Goal: Check status

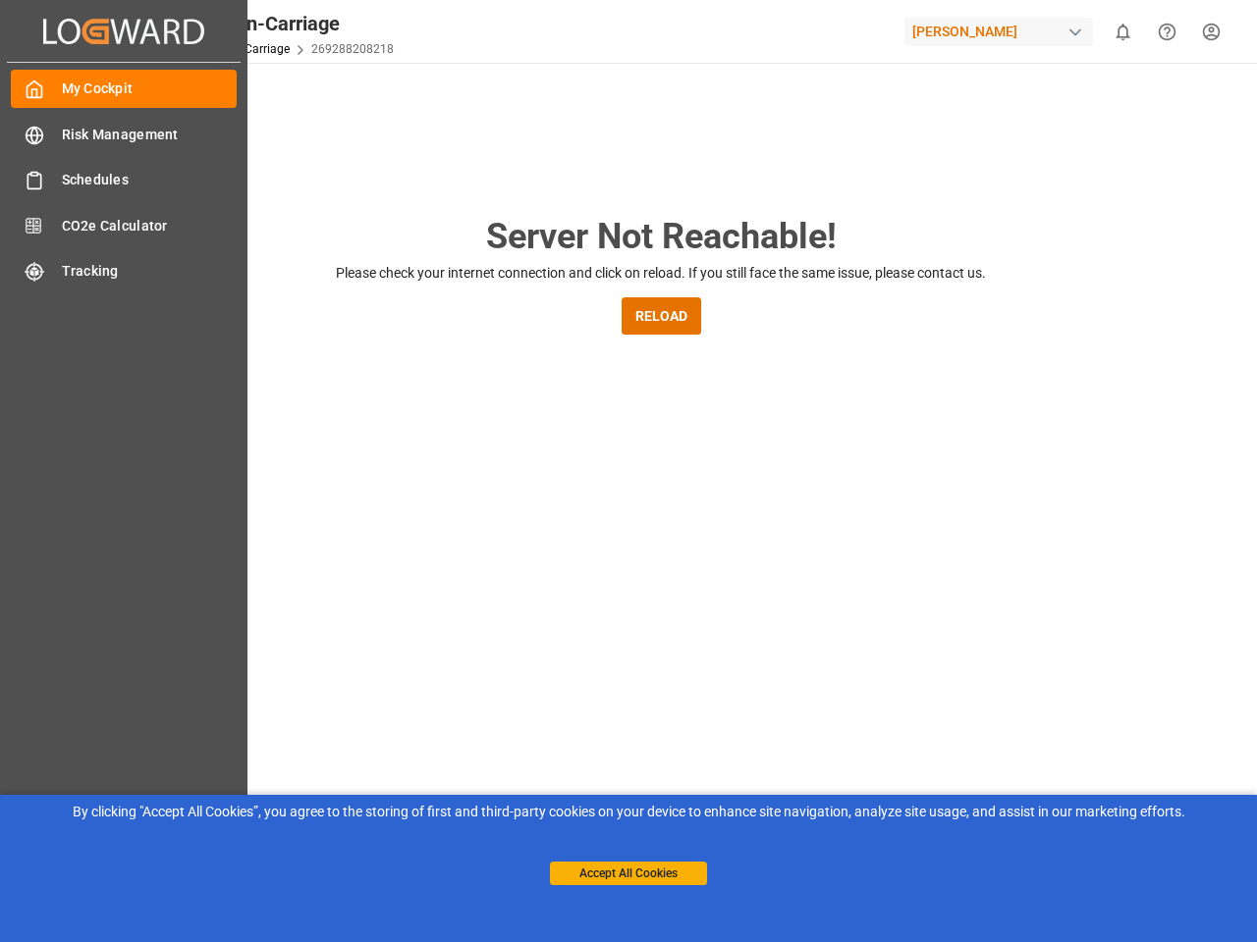
click at [628, 471] on main "Server Not Reachable! Please check your internet connection and click on reload…" at bounding box center [661, 644] width 1184 height 869
click at [0, 0] on icon "Created by potrace 1.15, written by [PERSON_NAME] [DATE]-[DATE]" at bounding box center [0, 0] width 0 height 0
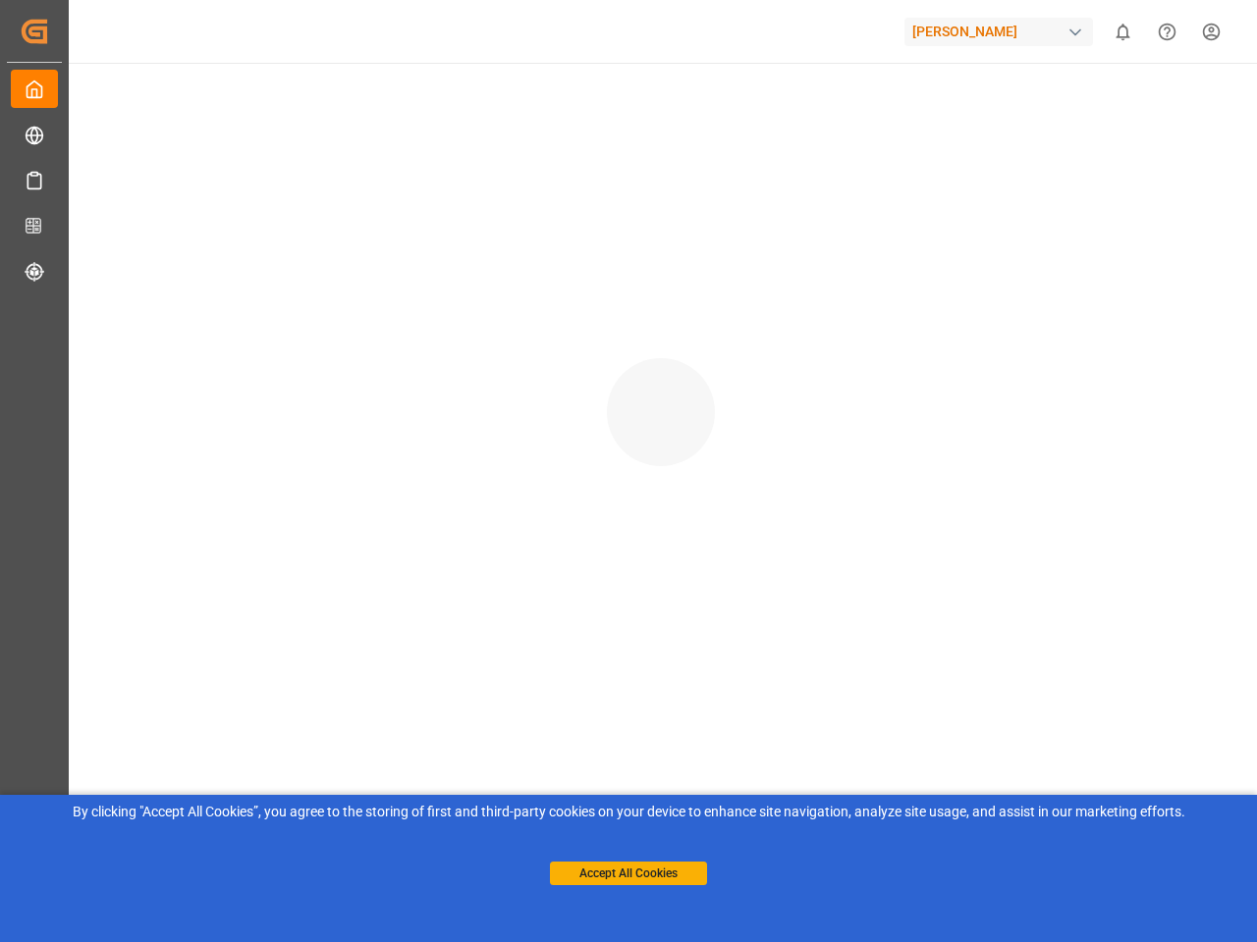
click at [1002, 31] on div "[PERSON_NAME]" at bounding box center [998, 32] width 188 height 28
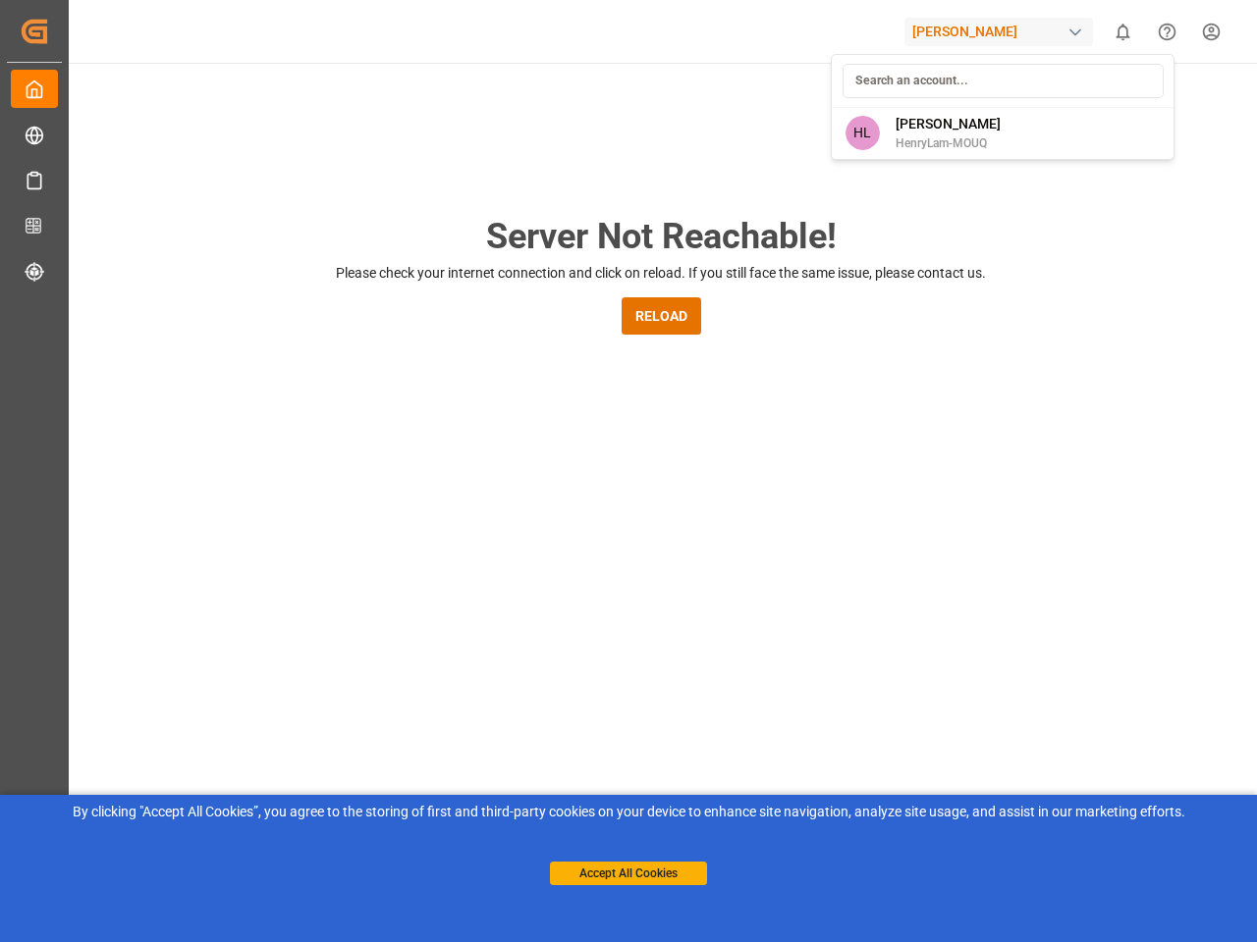
click at [1122, 31] on html "Created by potrace 1.15, written by [PERSON_NAME] [DATE]-[DATE] Created by potr…" at bounding box center [628, 471] width 1257 height 942
click at [1166, 31] on icon "Help Center" at bounding box center [1166, 32] width 21 height 21
click at [661, 316] on button "RELOAD" at bounding box center [661, 315] width 80 height 37
click at [628, 874] on button "Accept All Cookies" at bounding box center [628, 874] width 157 height 24
